Goal: Task Accomplishment & Management: Complete application form

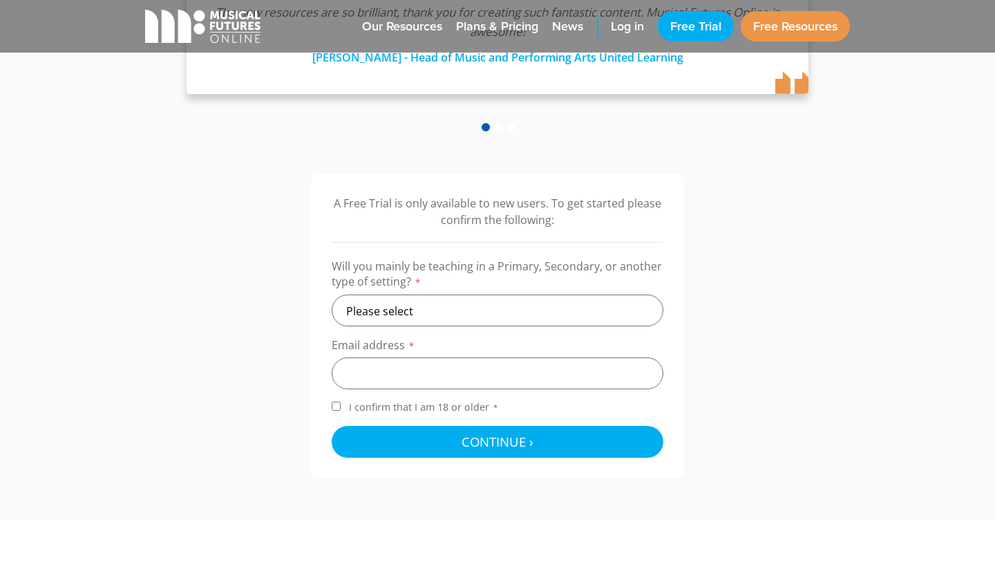
scroll to position [326, 0]
select select "secondary"
click at [439, 363] on input "email" at bounding box center [498, 373] width 332 height 32
type input "lford@southwigston.lwlat.co.uk"
click at [341, 406] on label "I confirm that I am 18 or older *" at bounding box center [498, 409] width 332 height 19
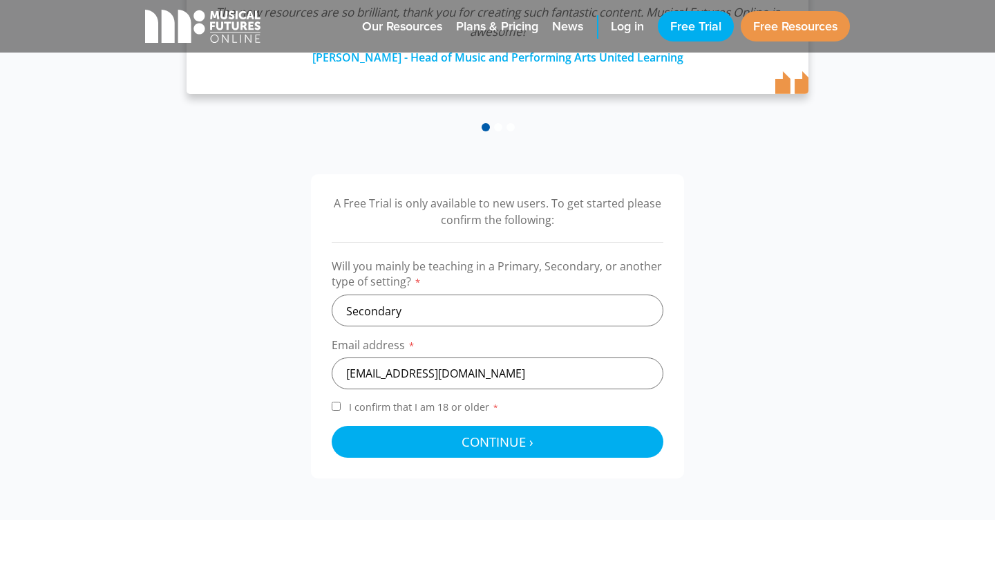
click at [341, 406] on input "I confirm that I am 18 or older *" at bounding box center [336, 406] width 9 height 9
checkbox input "true"
click at [491, 375] on input "lford@southwigston.lwlat.co.uk" at bounding box center [498, 373] width 332 height 32
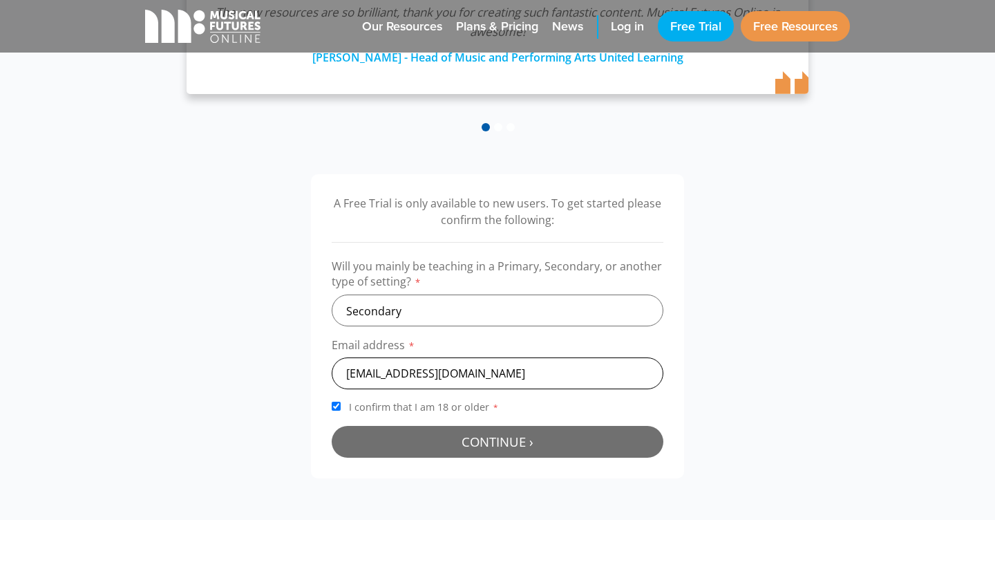
type input "lford@southwigston.lwlat.org.uk"
click at [483, 438] on span "Continue ›" at bounding box center [498, 441] width 72 height 17
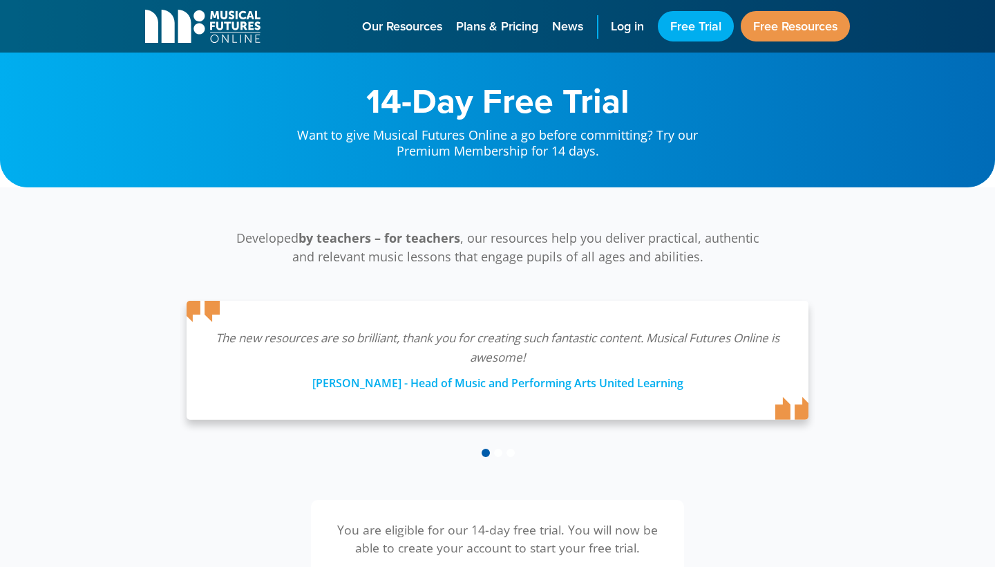
scroll to position [444, 0]
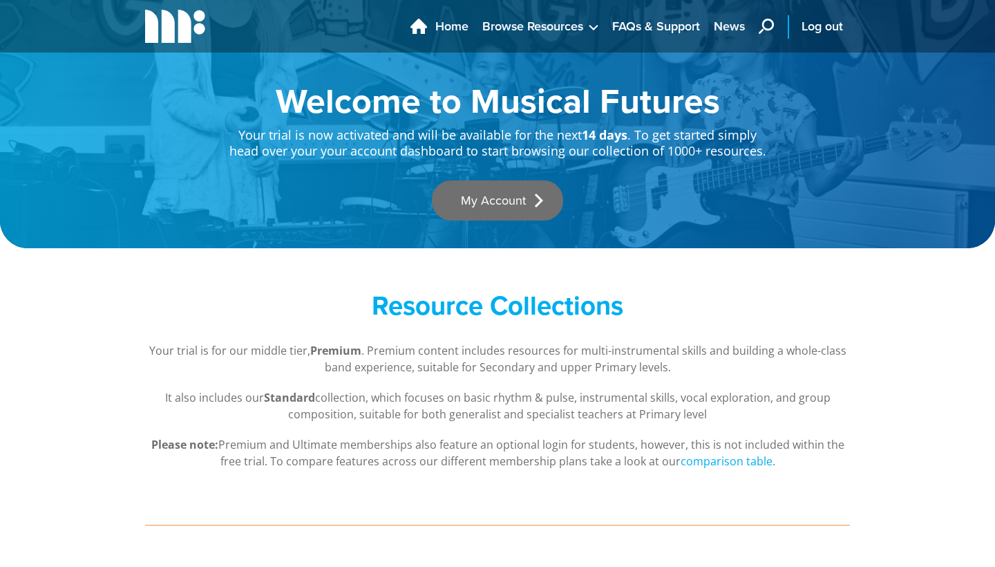
click at [524, 209] on link "My Account" at bounding box center [497, 200] width 131 height 40
